Goal: Transaction & Acquisition: Subscribe to service/newsletter

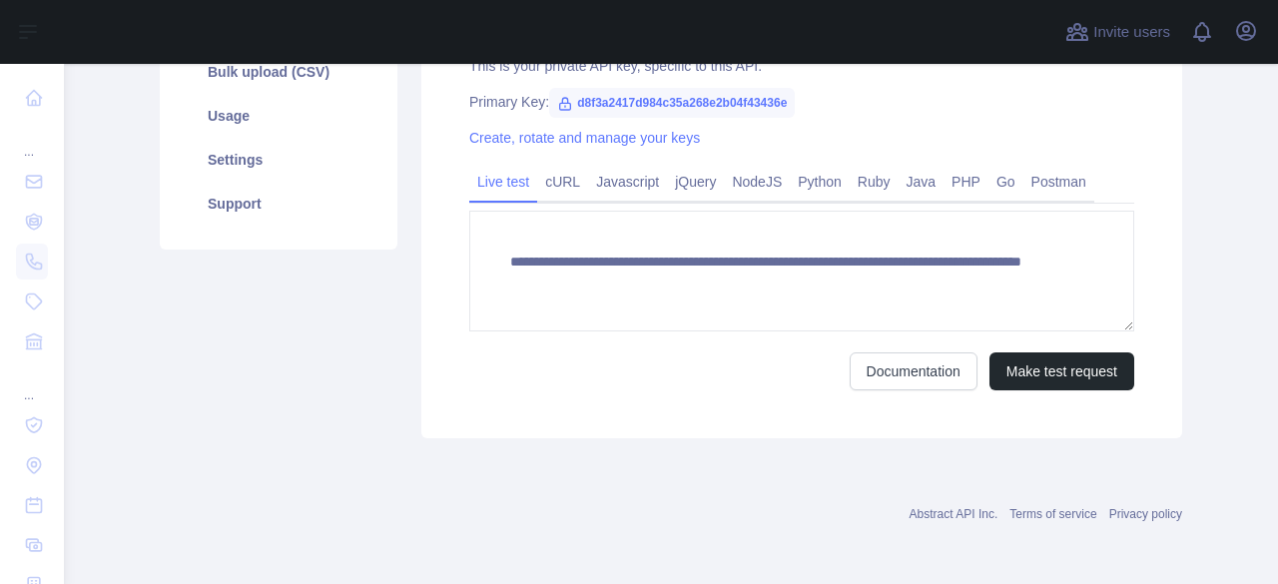
scroll to position [361, 0]
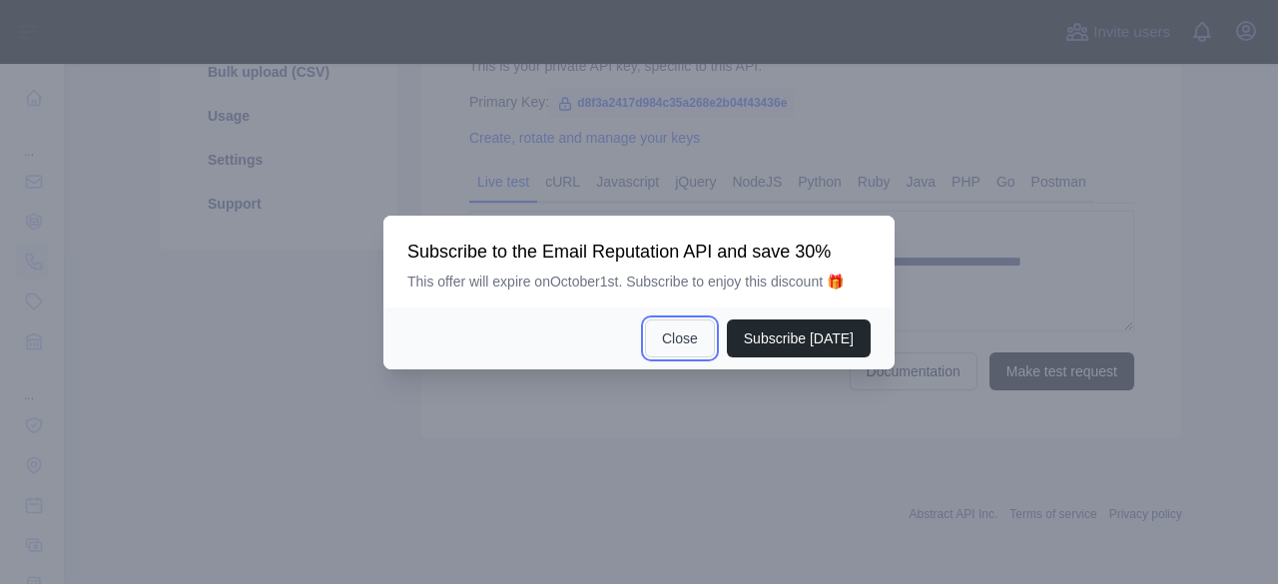
click at [678, 324] on button "Close" at bounding box center [680, 338] width 70 height 38
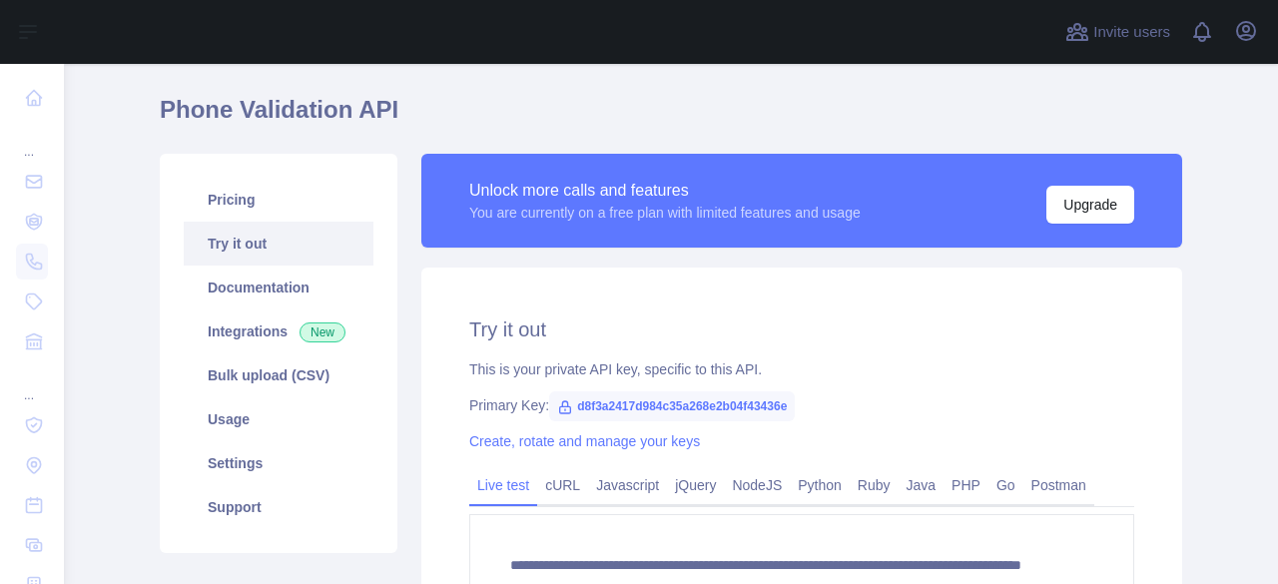
scroll to position [0, 0]
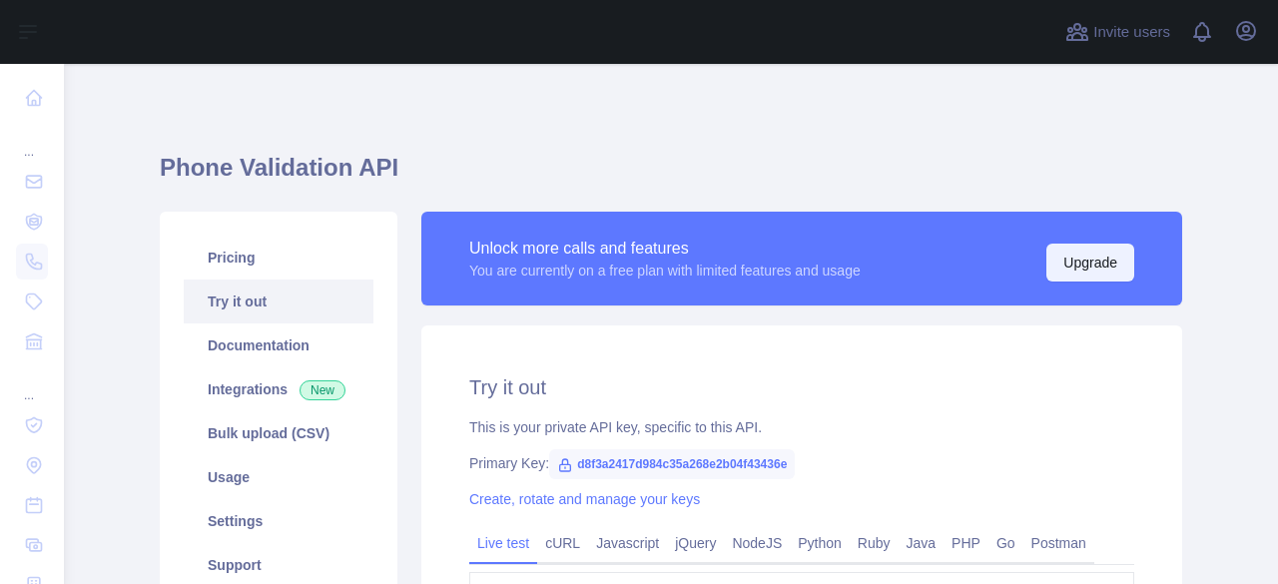
click at [1101, 269] on button "Upgrade" at bounding box center [1090, 263] width 88 height 38
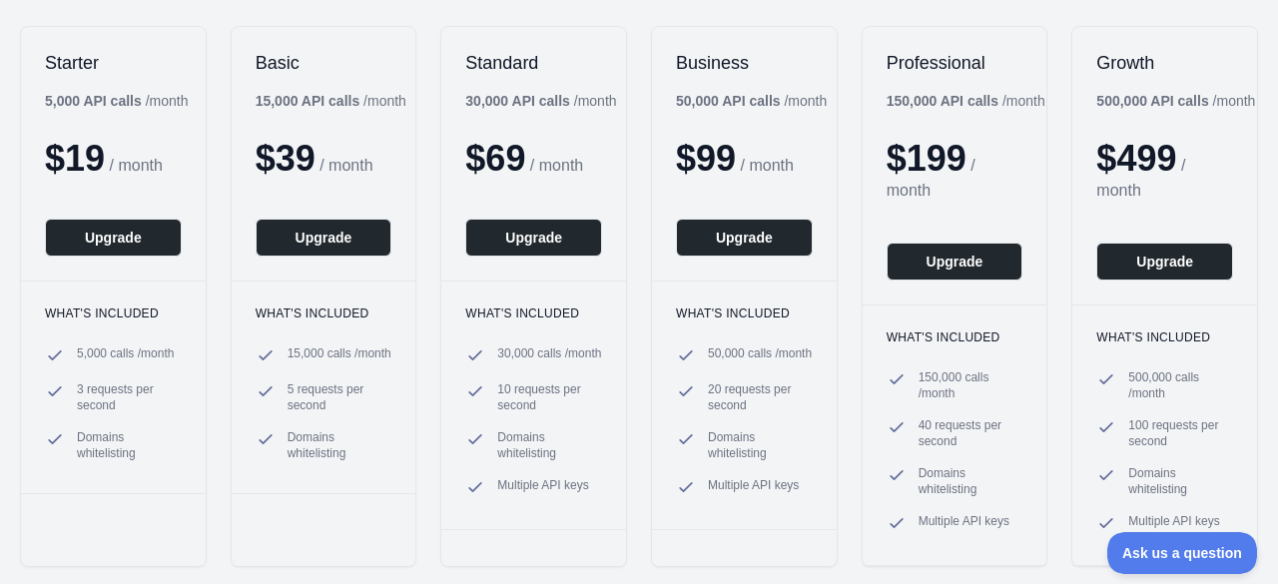
scroll to position [299, 0]
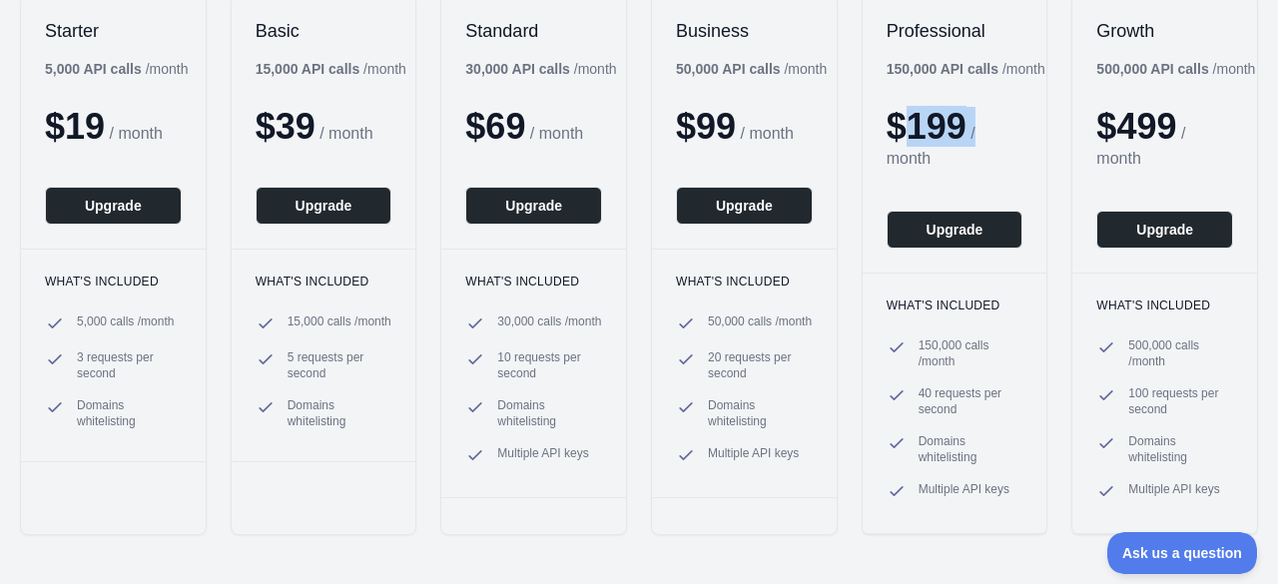
drag, startPoint x: 904, startPoint y: 121, endPoint x: 977, endPoint y: 139, distance: 75.1
click at [970, 129] on div "$ 199 / month" at bounding box center [954, 139] width 137 height 64
click at [964, 151] on div "$ 199 / month" at bounding box center [954, 139] width 137 height 64
drag, startPoint x: 699, startPoint y: 372, endPoint x: 771, endPoint y: 393, distance: 74.9
click at [760, 403] on ul "50,000 calls / month 20 requests per second Domains whitelisting Multiple API k…" at bounding box center [744, 389] width 137 height 152
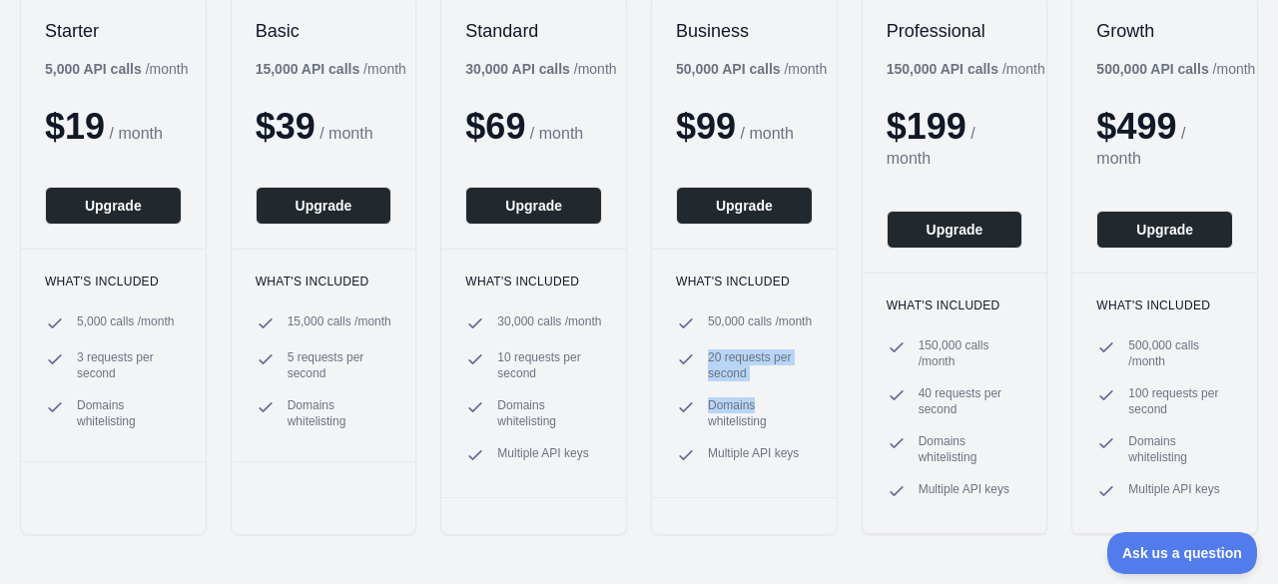
click at [773, 381] on span "20 requests per second" at bounding box center [760, 365] width 105 height 32
